Goal: Information Seeking & Learning: Learn about a topic

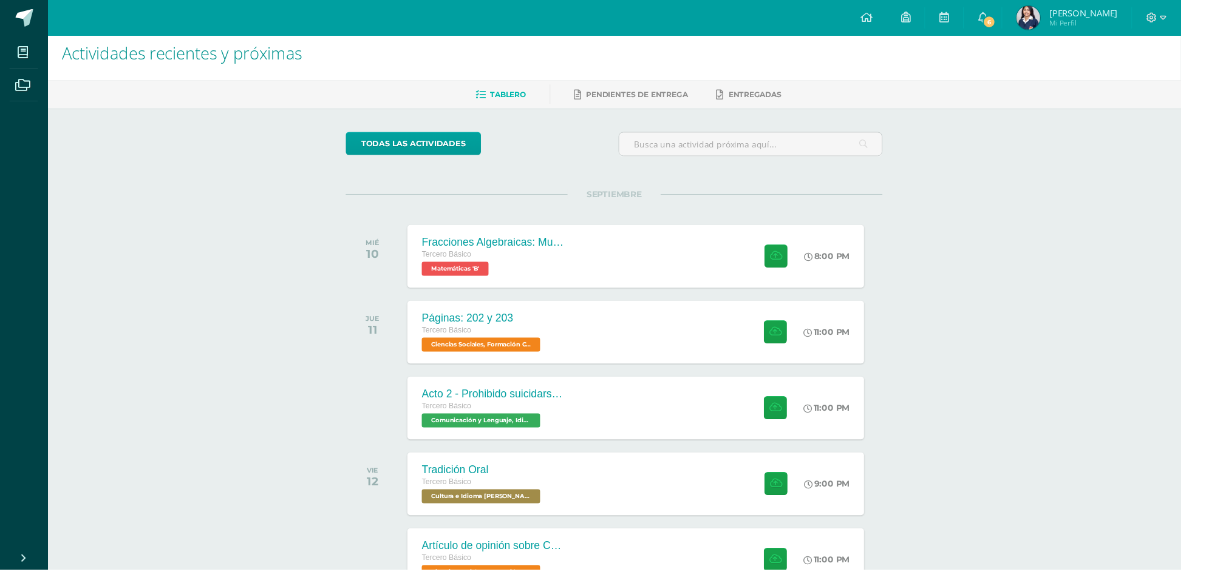
scroll to position [4, 0]
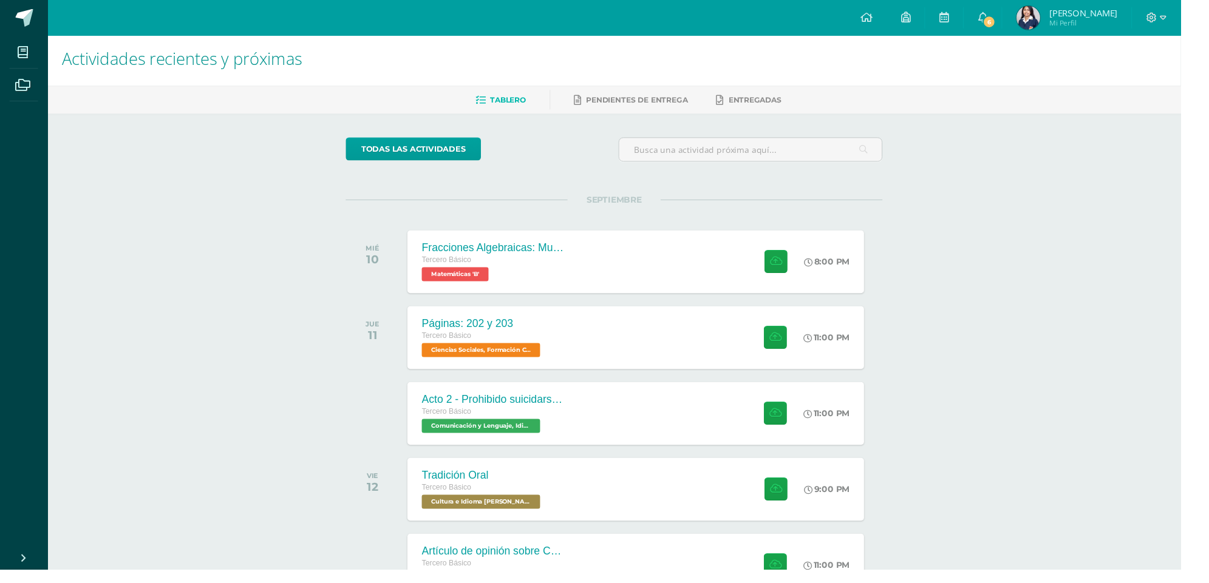
click at [728, 445] on div "Acto 2 - Prohibido suicidarse en primavera Tercero Básico Comunicación y Lengua…" at bounding box center [650, 424] width 467 height 64
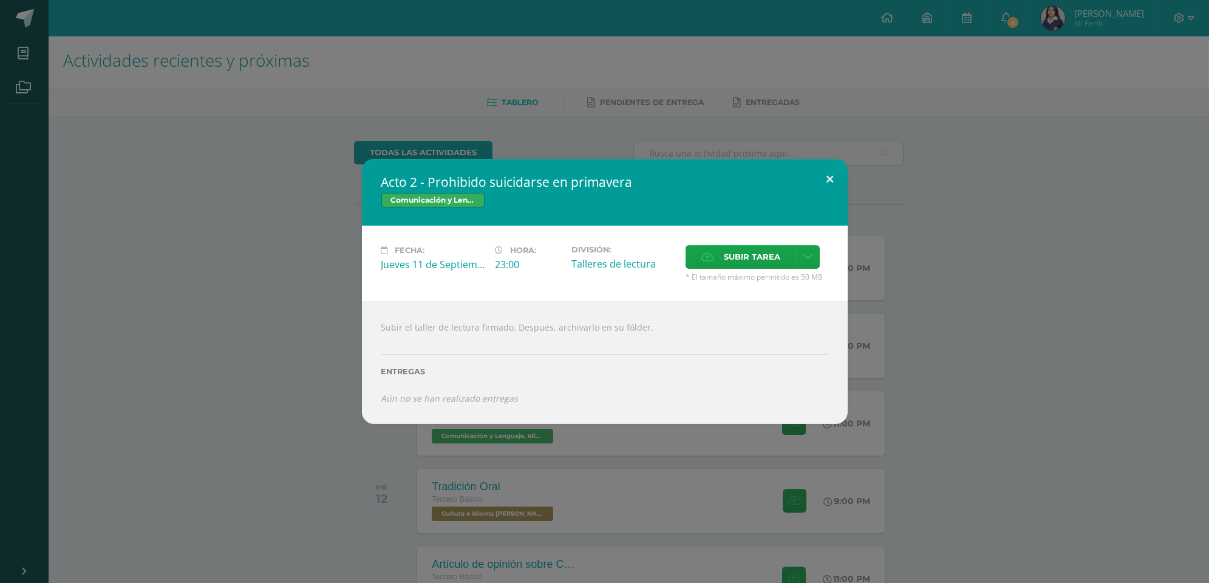
click at [830, 200] on button at bounding box center [830, 179] width 35 height 41
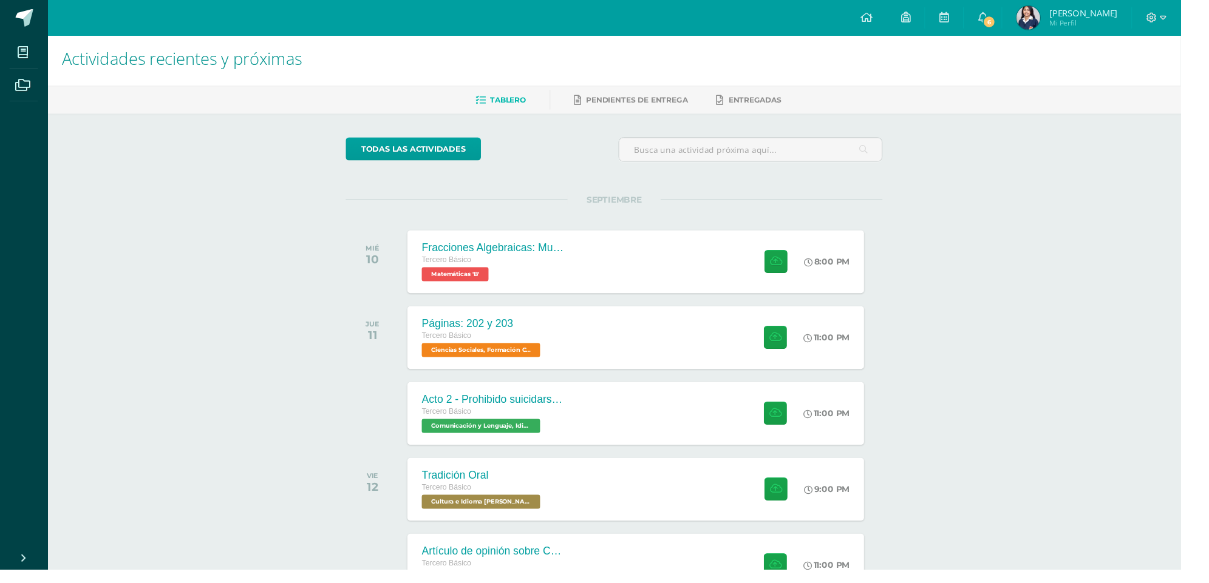
click at [633, 583] on div "Artículo de opinión sobre Conflicto Armado Interno Tercero Básico Ciencias Soci…" at bounding box center [650, 579] width 467 height 64
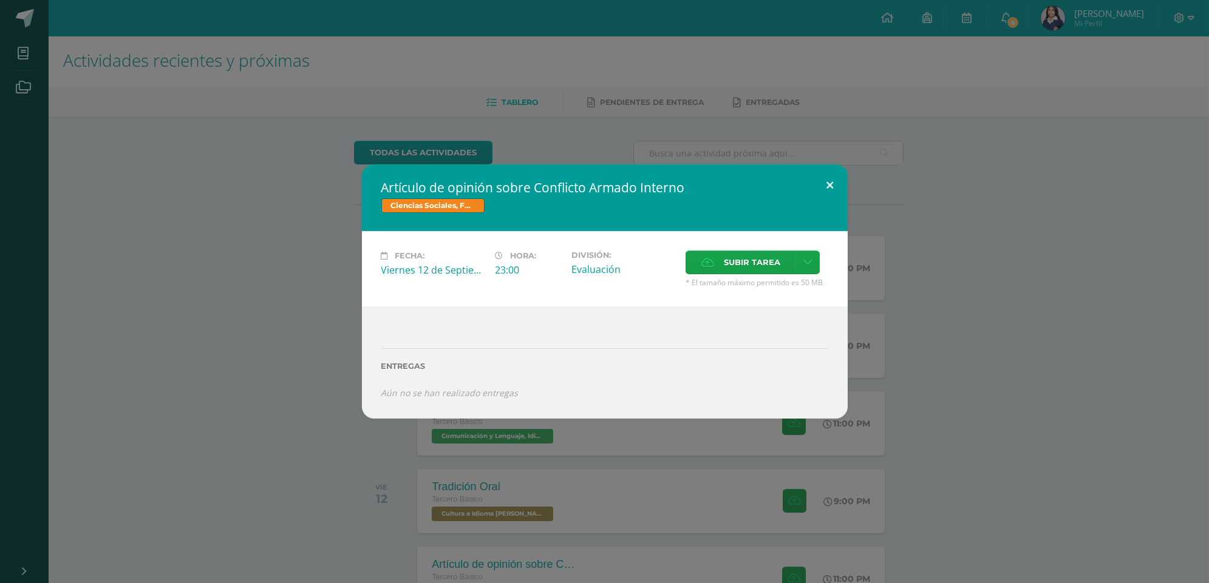
click at [830, 206] on button at bounding box center [830, 185] width 35 height 41
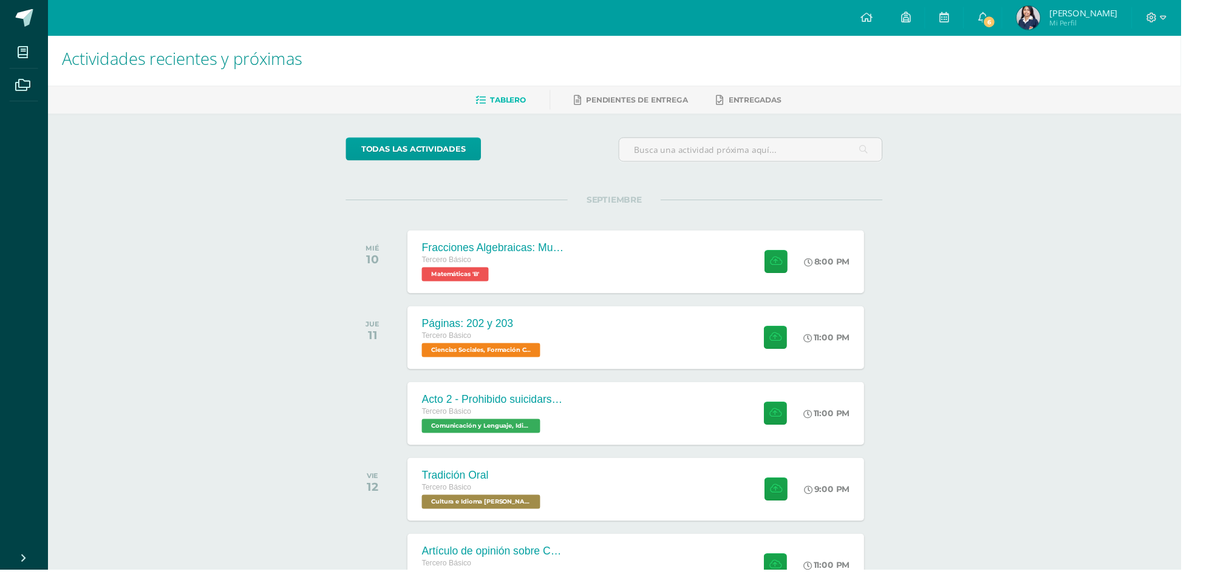
click at [628, 262] on div "Fracciones Algebraicas: Multiplicación y División Tercero Básico Matemáticas 'B…" at bounding box center [650, 268] width 467 height 64
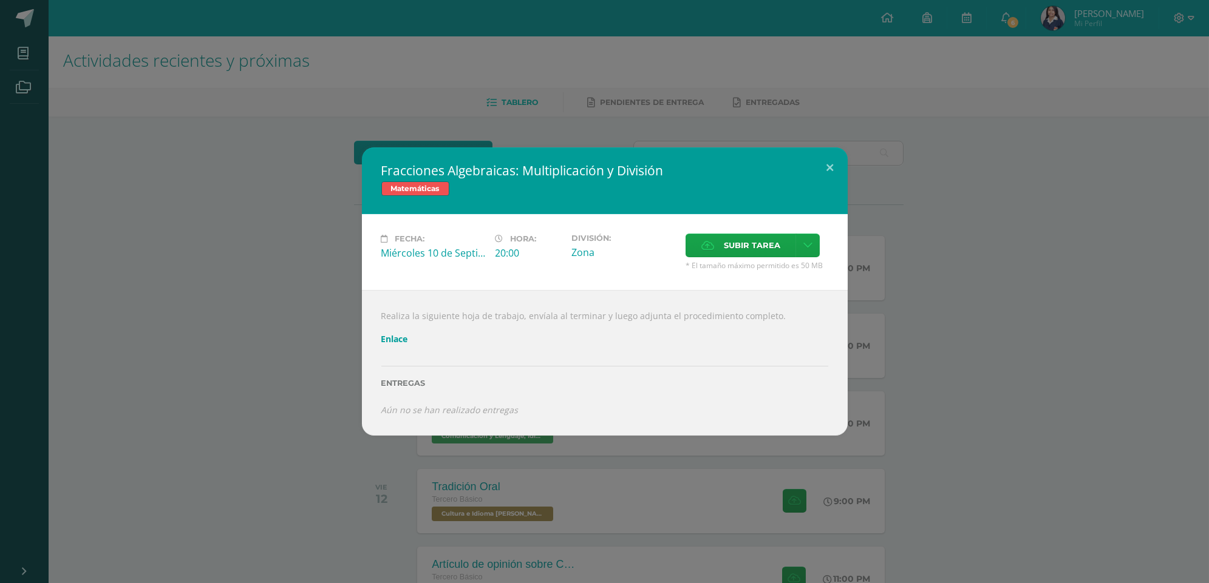
click at [393, 345] on link "Enlace" at bounding box center [394, 339] width 27 height 12
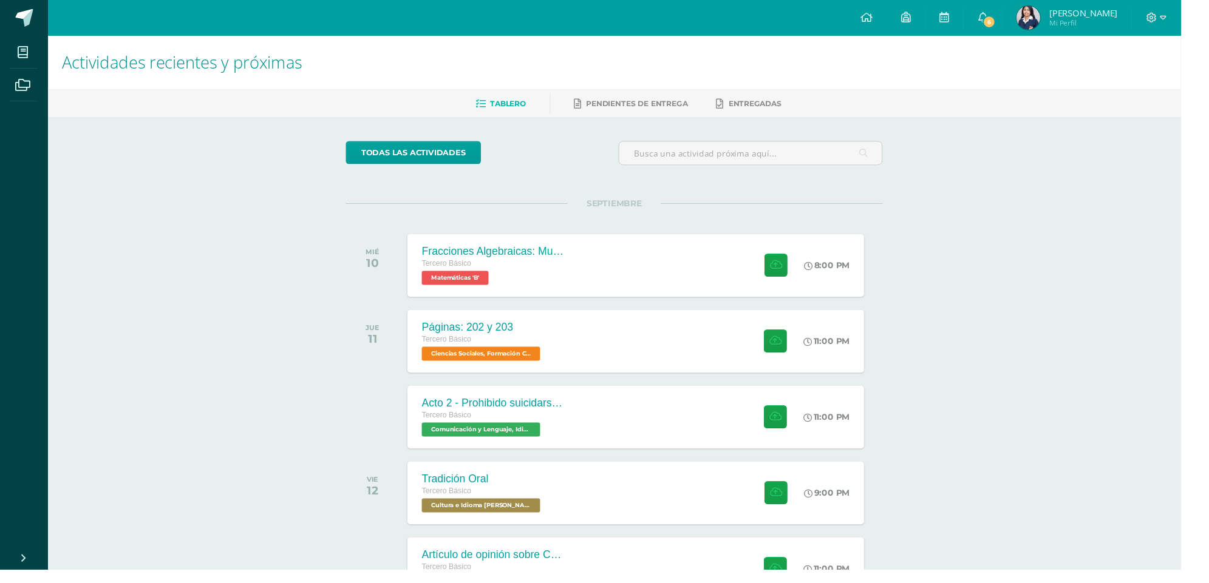
click at [685, 368] on div "Páginas: 202 y 203 Tercero Básico Ciencias Sociales, Formación Ciudadana e Inte…" at bounding box center [650, 350] width 467 height 64
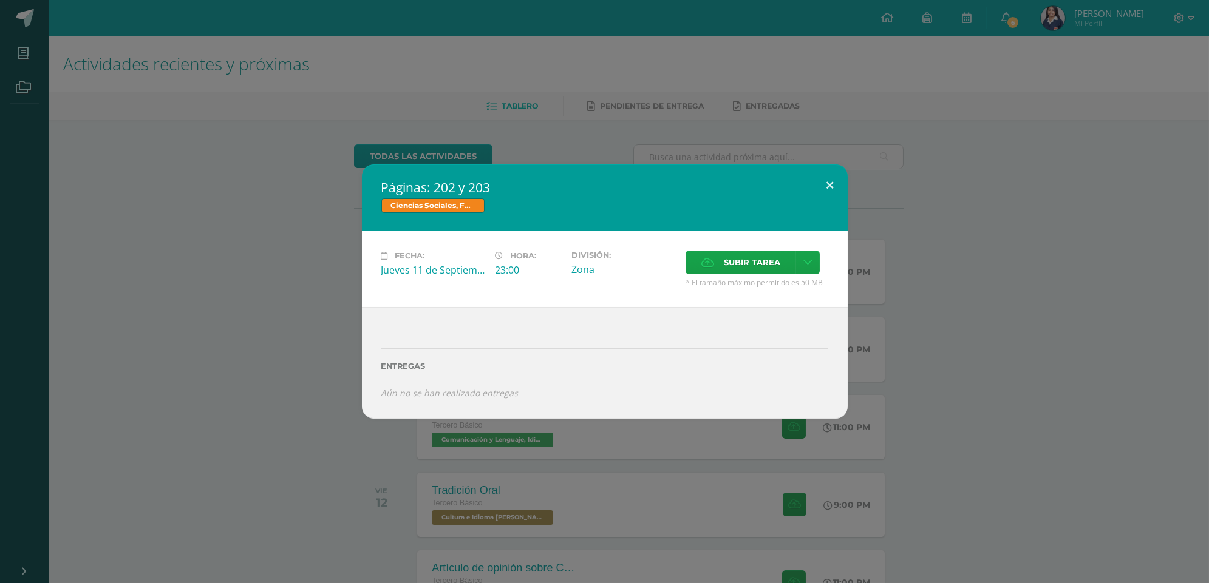
click at [830, 189] on button at bounding box center [830, 185] width 35 height 41
